Goal: Obtain resource: Obtain resource

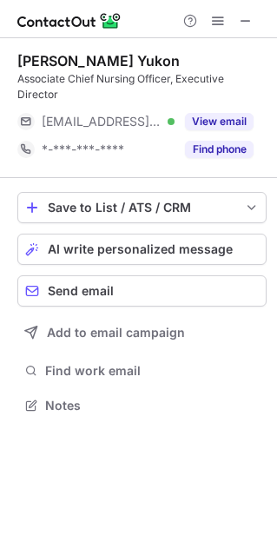
scroll to position [393, 277]
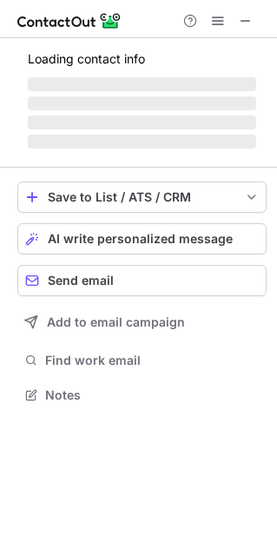
scroll to position [420, 277]
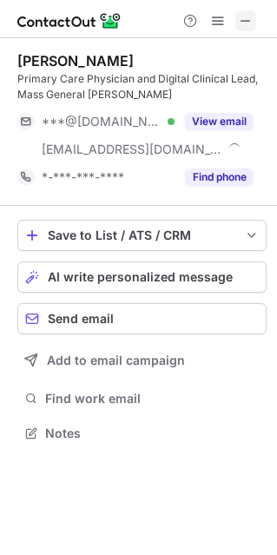
click at [241, 24] on span at bounding box center [246, 21] width 14 height 14
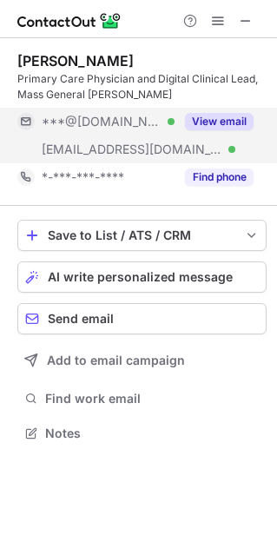
click at [234, 120] on button "View email" at bounding box center [219, 121] width 69 height 17
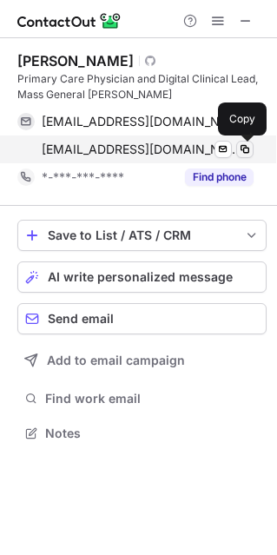
click at [248, 149] on span at bounding box center [245, 149] width 14 height 14
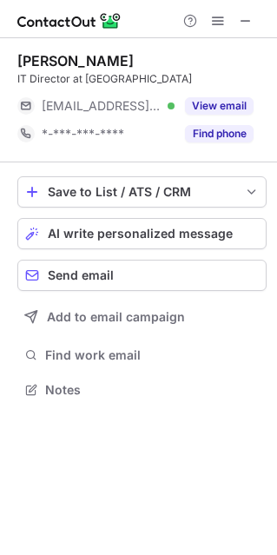
scroll to position [9, 9]
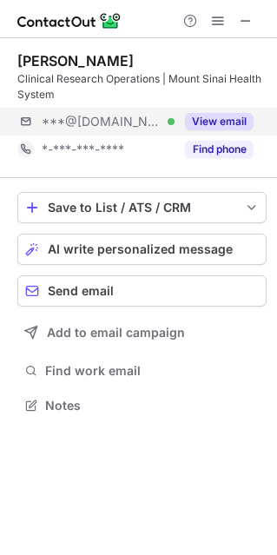
scroll to position [393, 277]
click at [218, 123] on button "View email" at bounding box center [219, 121] width 69 height 17
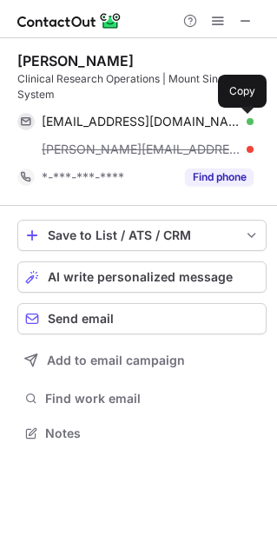
click at [242, 122] on span at bounding box center [245, 122] width 14 height 14
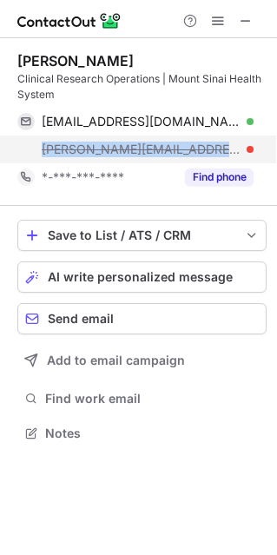
copy span "sharon.zeffiro@mountsinai.org"
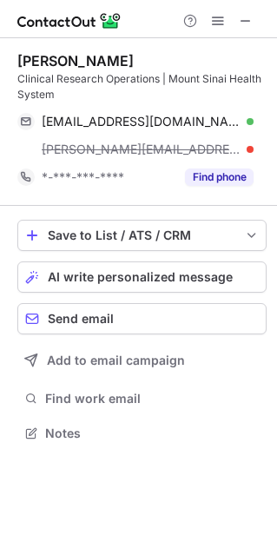
drag, startPoint x: 32, startPoint y: 149, endPoint x: 160, endPoint y: 293, distance: 192.0
click at [160, 284] on div "Dr. Sharon Zeffiro Clinical Research Operations | Mount Sinai Health System sha…" at bounding box center [138, 248] width 277 height 421
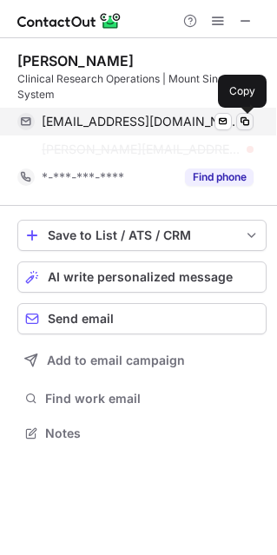
click at [247, 121] on span at bounding box center [245, 122] width 14 height 14
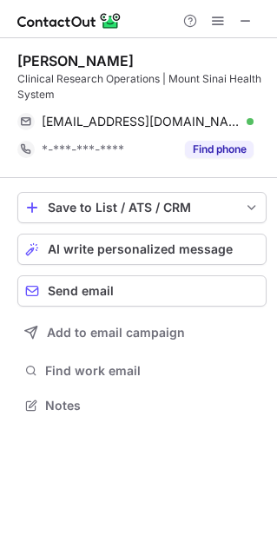
scroll to position [393, 277]
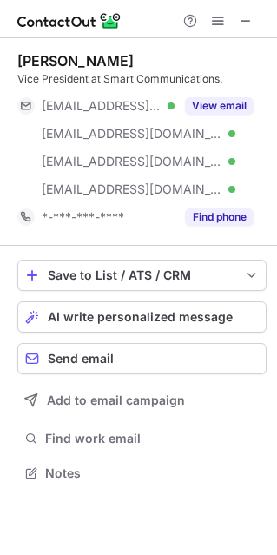
scroll to position [460, 277]
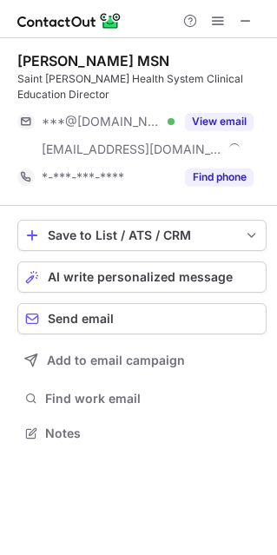
scroll to position [420, 277]
click at [243, 27] on span at bounding box center [246, 21] width 14 height 14
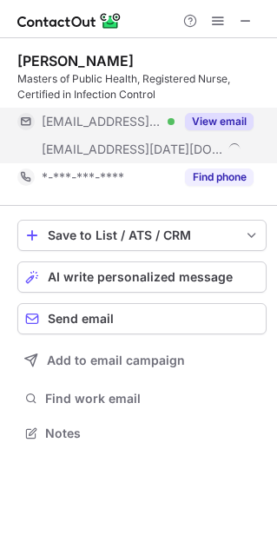
scroll to position [420, 277]
click at [233, 122] on button "View email" at bounding box center [219, 121] width 69 height 17
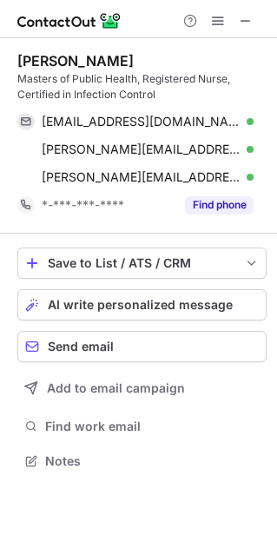
scroll to position [448, 277]
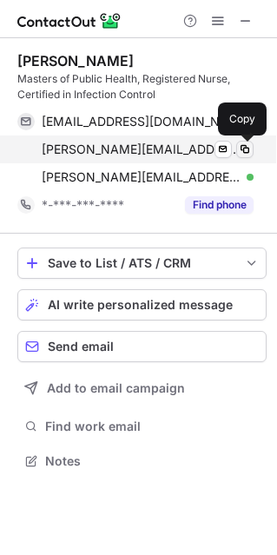
click at [242, 148] on span at bounding box center [245, 149] width 14 height 14
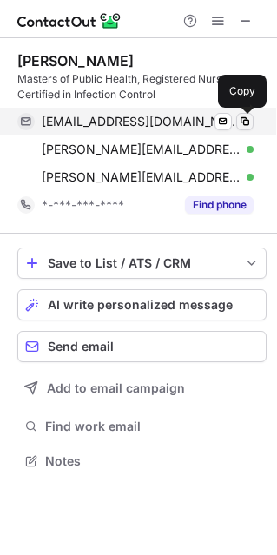
click at [241, 122] on span at bounding box center [245, 122] width 14 height 14
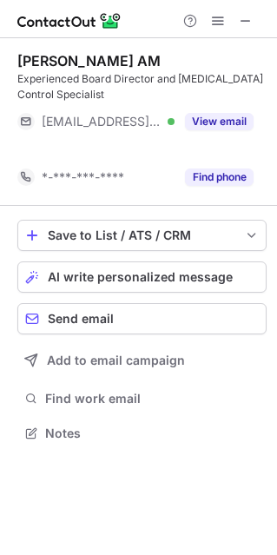
scroll to position [393, 277]
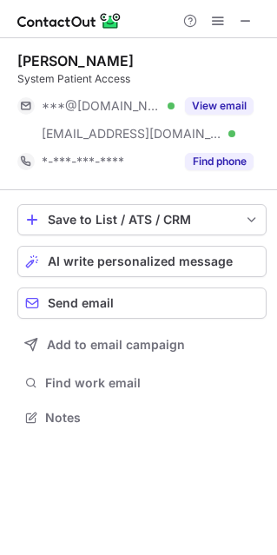
scroll to position [405, 277]
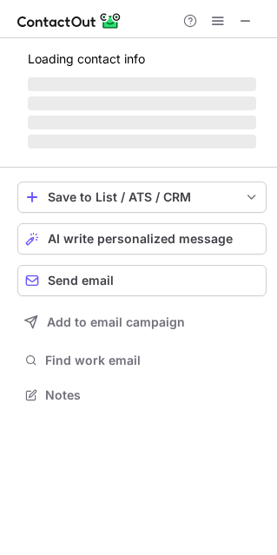
scroll to position [384, 277]
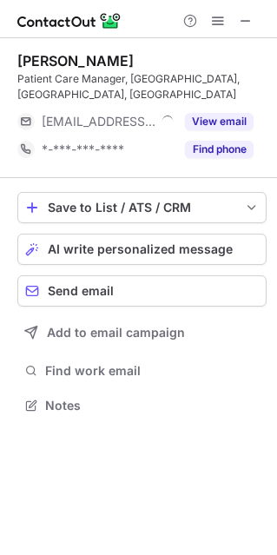
scroll to position [9, 9]
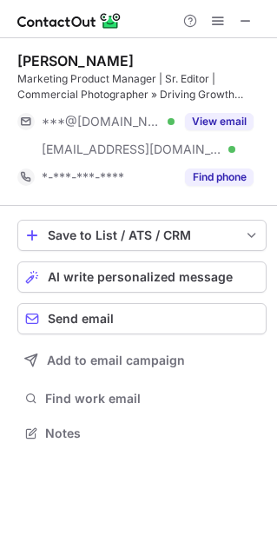
scroll to position [420, 277]
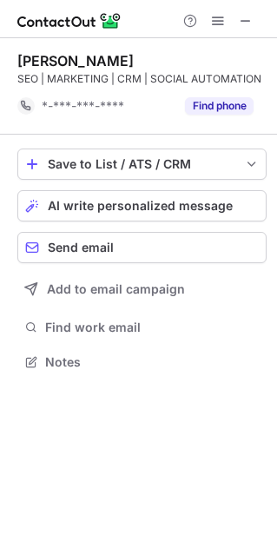
scroll to position [349, 277]
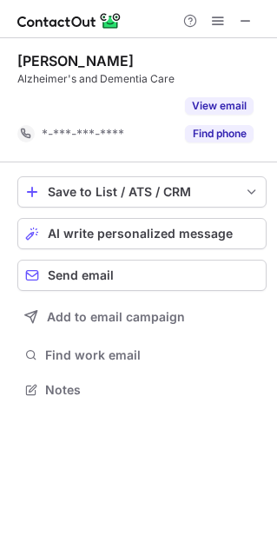
scroll to position [349, 277]
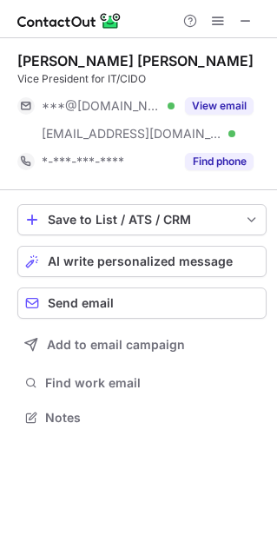
scroll to position [405, 277]
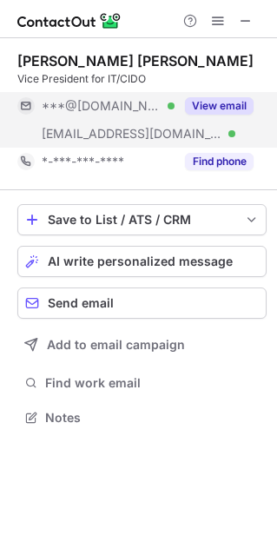
click at [213, 94] on div "View email" at bounding box center [214, 106] width 79 height 28
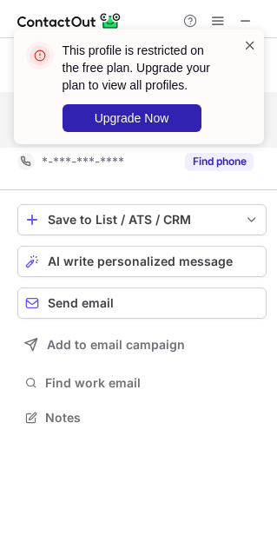
click at [248, 37] on span at bounding box center [250, 44] width 14 height 17
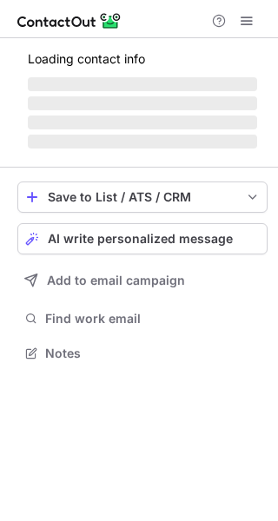
scroll to position [363, 278]
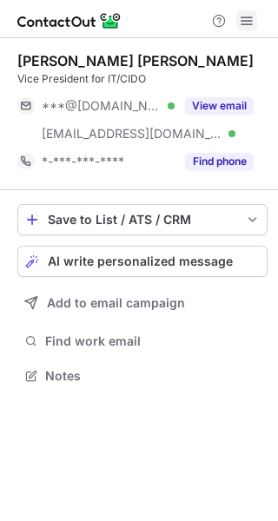
click at [245, 19] on span at bounding box center [247, 21] width 14 height 14
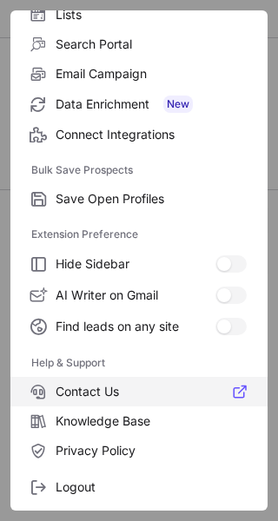
scroll to position [202, 0]
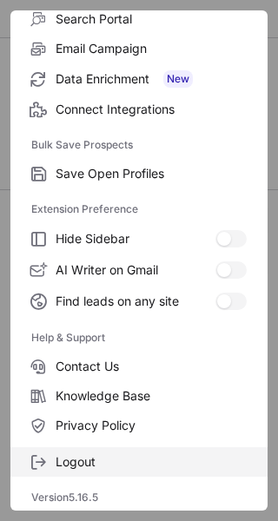
click at [105, 456] on span "Logout" at bounding box center [151, 462] width 191 height 16
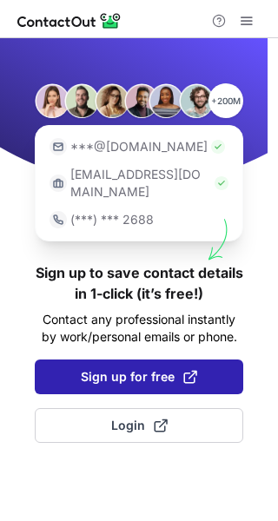
click at [124, 368] on span "Sign up for free" at bounding box center [139, 376] width 116 height 17
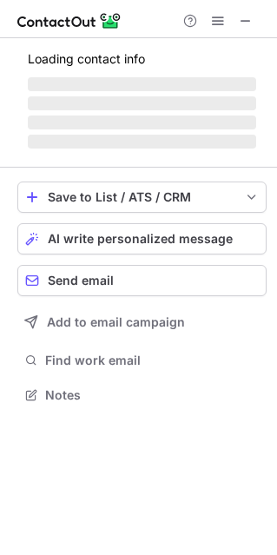
scroll to position [405, 277]
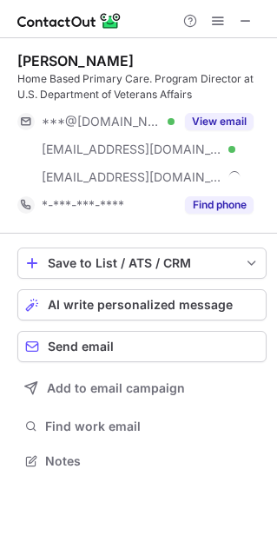
scroll to position [448, 277]
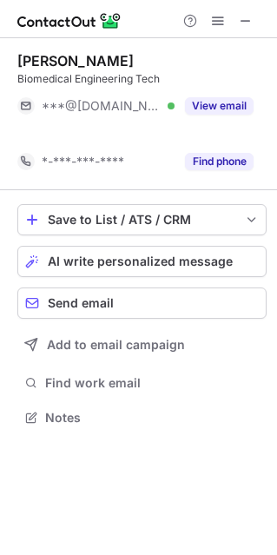
scroll to position [377, 277]
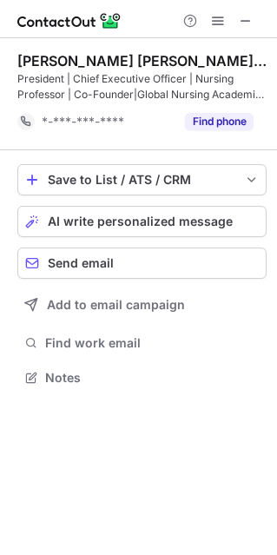
scroll to position [365, 277]
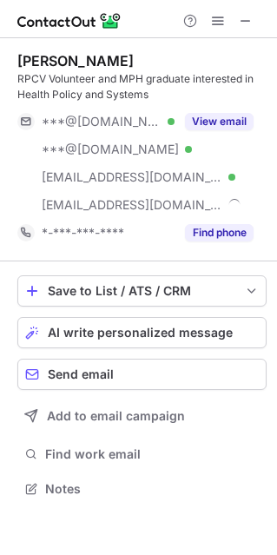
scroll to position [476, 277]
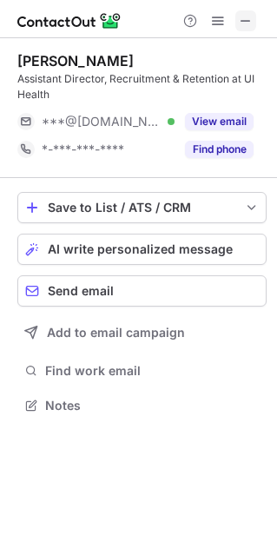
scroll to position [393, 277]
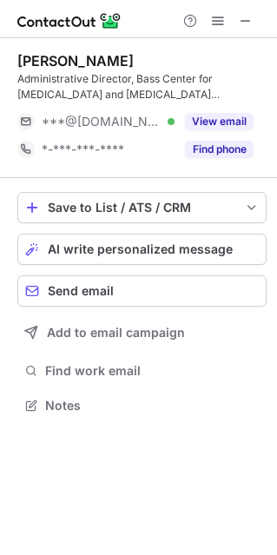
scroll to position [393, 277]
click at [249, 23] on span at bounding box center [246, 21] width 14 height 14
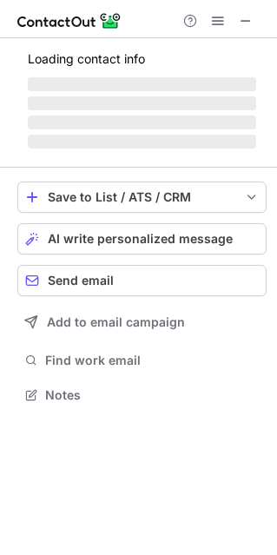
scroll to position [9, 9]
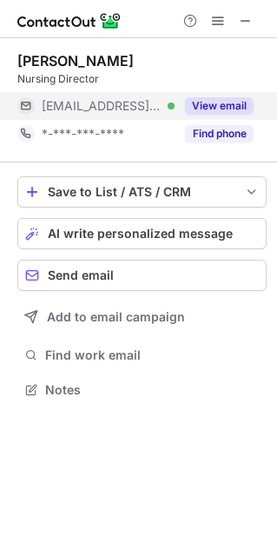
click at [216, 102] on button "View email" at bounding box center [219, 105] width 69 height 17
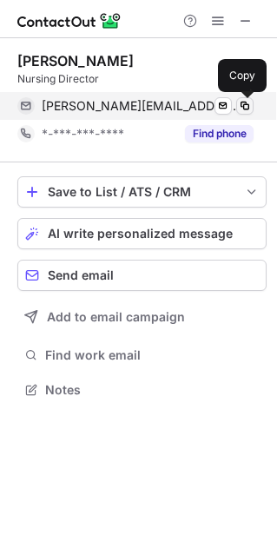
click at [248, 104] on span at bounding box center [245, 106] width 14 height 14
click at [241, 98] on button at bounding box center [244, 105] width 17 height 17
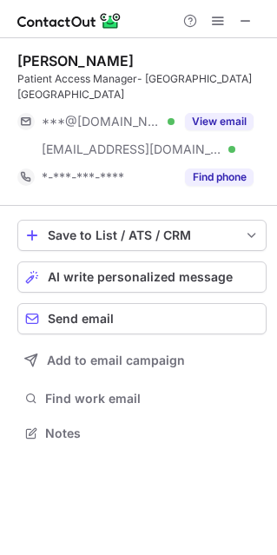
scroll to position [420, 277]
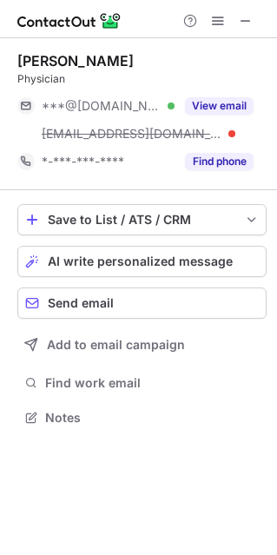
scroll to position [405, 277]
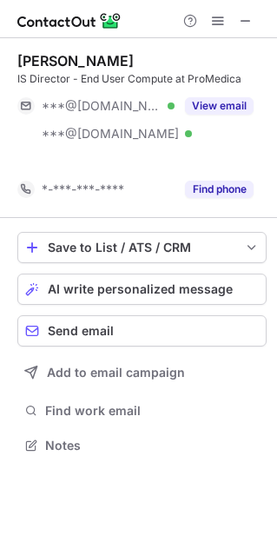
scroll to position [405, 277]
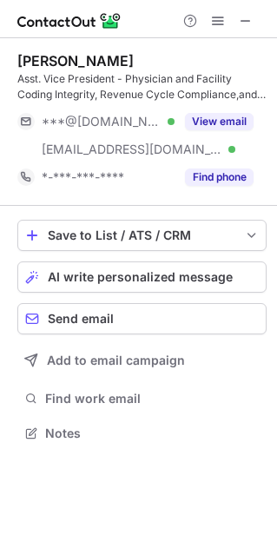
scroll to position [420, 277]
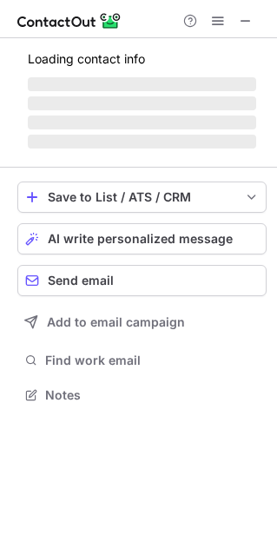
scroll to position [405, 277]
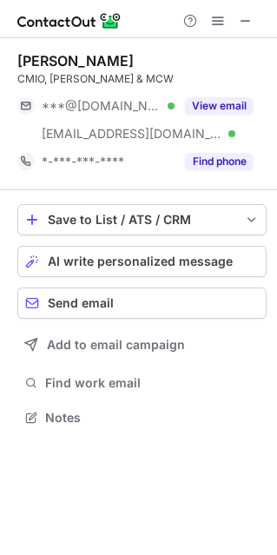
scroll to position [405, 277]
click at [253, 17] on button at bounding box center [245, 20] width 21 height 21
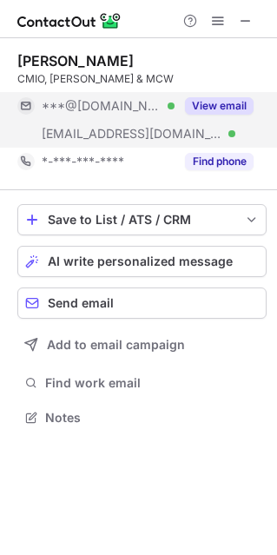
click at [209, 113] on button "View email" at bounding box center [219, 105] width 69 height 17
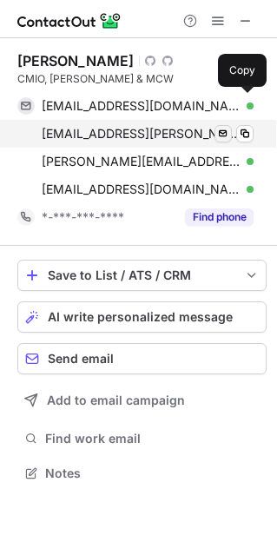
scroll to position [460, 277]
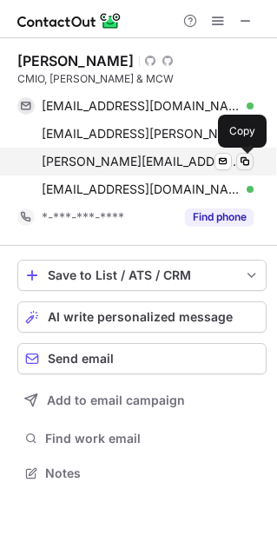
click at [248, 155] on span at bounding box center [245, 162] width 14 height 14
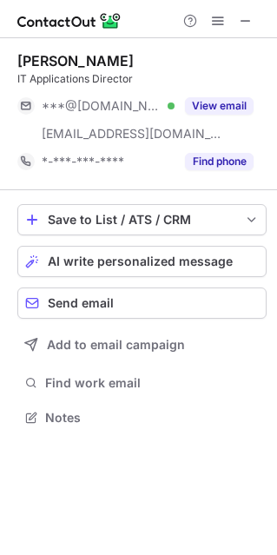
scroll to position [405, 277]
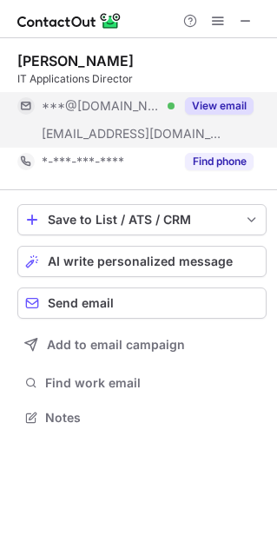
click at [213, 108] on button "View email" at bounding box center [219, 105] width 69 height 17
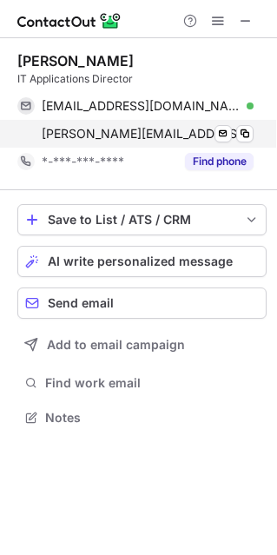
click at [254, 134] on div "[PERSON_NAME][EMAIL_ADDRESS][PERSON_NAME][DOMAIN_NAME] Send email Copy" at bounding box center [135, 134] width 236 height 28
click at [237, 125] on div "[PERSON_NAME][EMAIL_ADDRESS][PERSON_NAME][DOMAIN_NAME] Send email Copied!" at bounding box center [135, 134] width 236 height 28
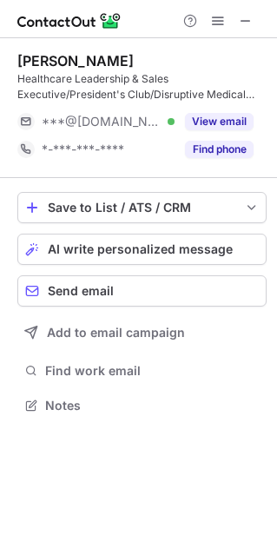
scroll to position [393, 277]
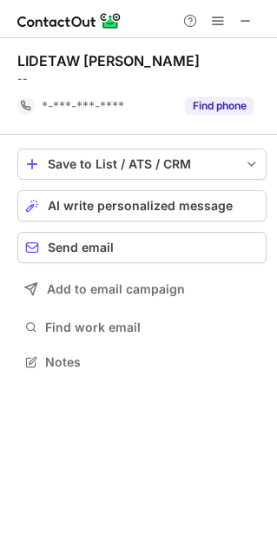
scroll to position [349, 277]
